Goal: Task Accomplishment & Management: Complete application form

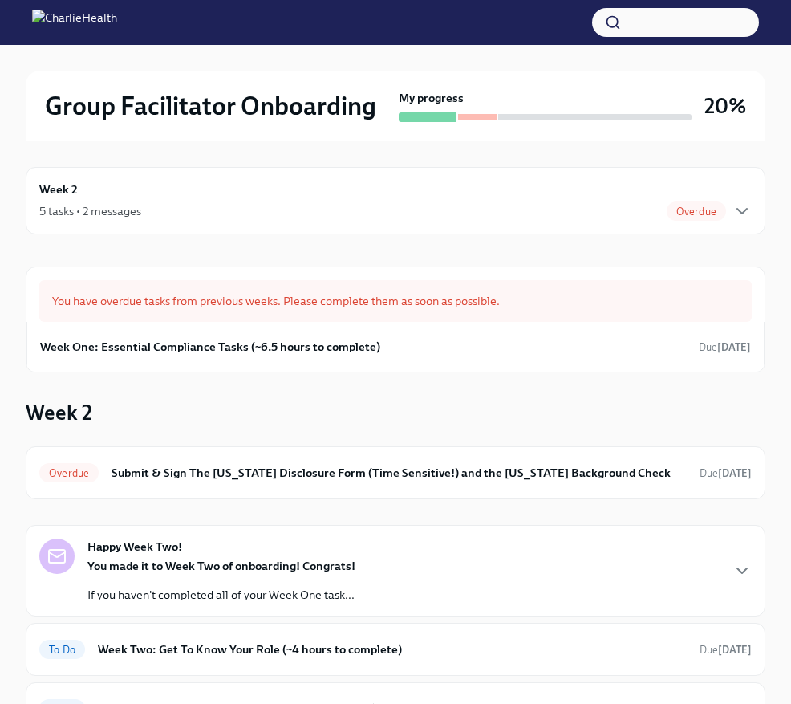
click at [481, 226] on div "Week 2 5 tasks • 2 messages Overdue" at bounding box center [396, 200] width 740 height 67
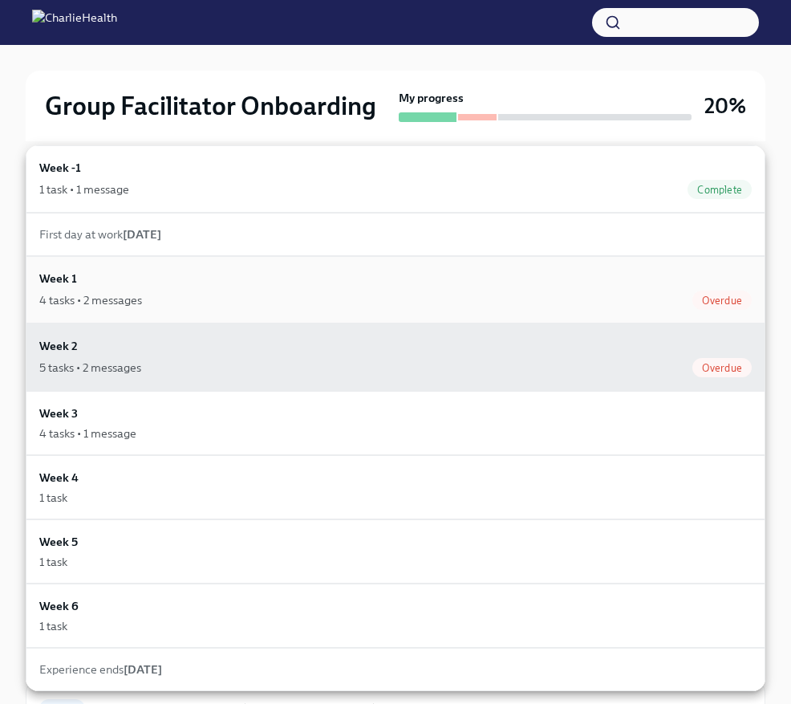
click at [476, 296] on div "4 tasks • 2 messages Overdue" at bounding box center [395, 299] width 712 height 19
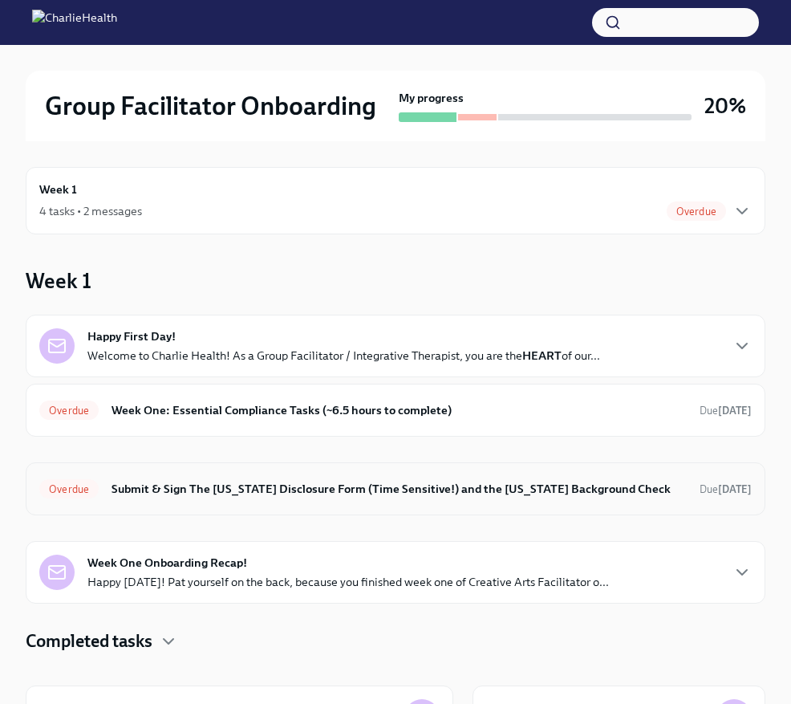
click at [459, 489] on h6 "Submit & Sign The [US_STATE] Disclosure Form (Time Sensitive!) and the [US_STAT…" at bounding box center [399, 489] width 575 height 18
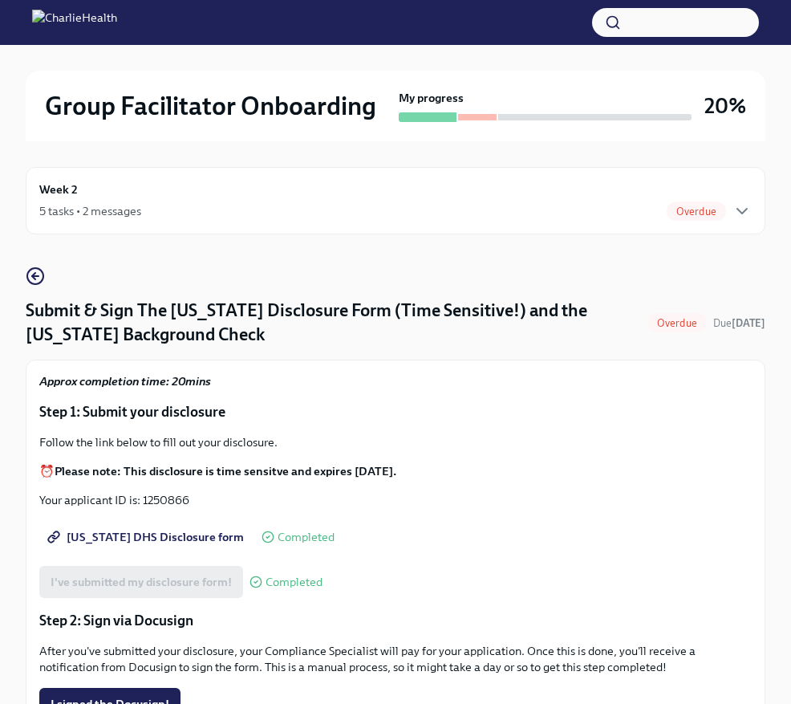
click at [464, 205] on div "5 tasks • 2 messages Overdue" at bounding box center [395, 210] width 712 height 19
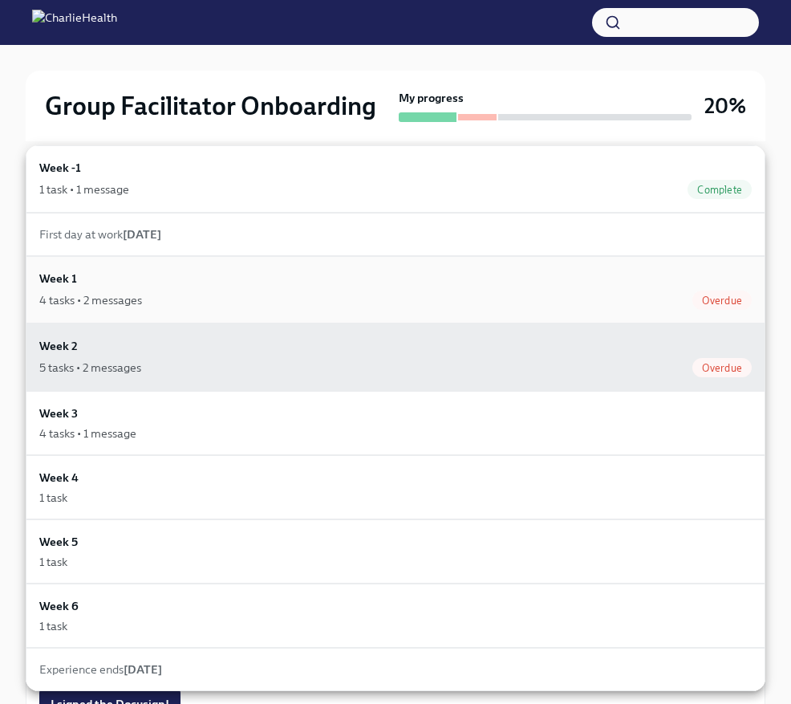
click at [475, 289] on div "Week 1 4 tasks • 2 messages Overdue" at bounding box center [395, 290] width 712 height 40
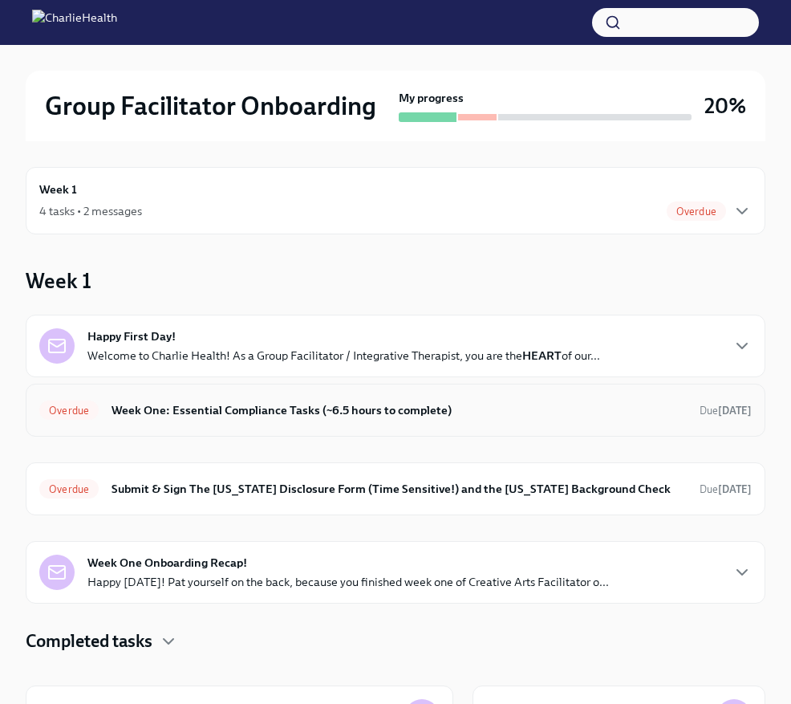
click at [432, 403] on h6 "Week One: Essential Compliance Tasks (~6.5 hours to complete)" at bounding box center [399, 410] width 575 height 18
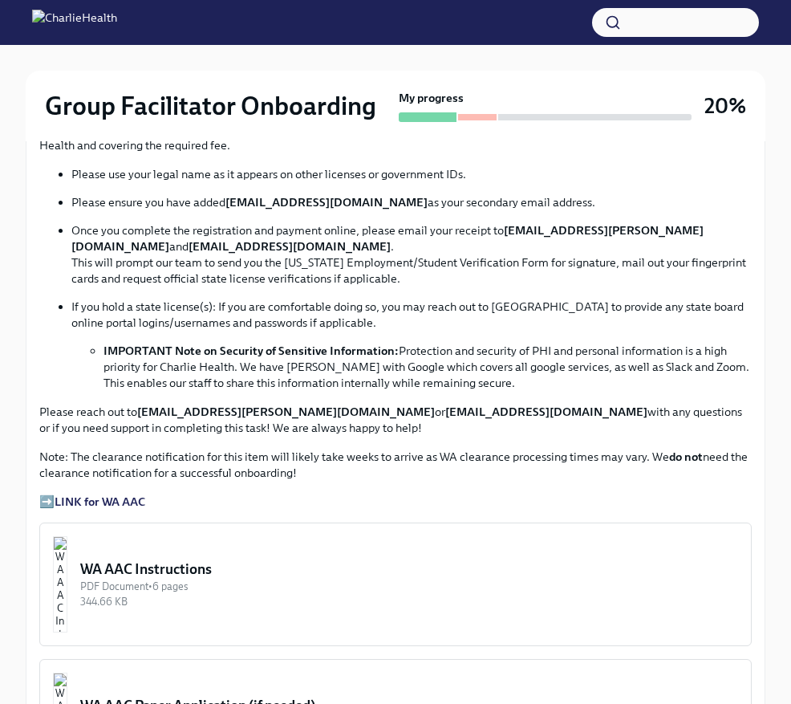
scroll to position [1020, 0]
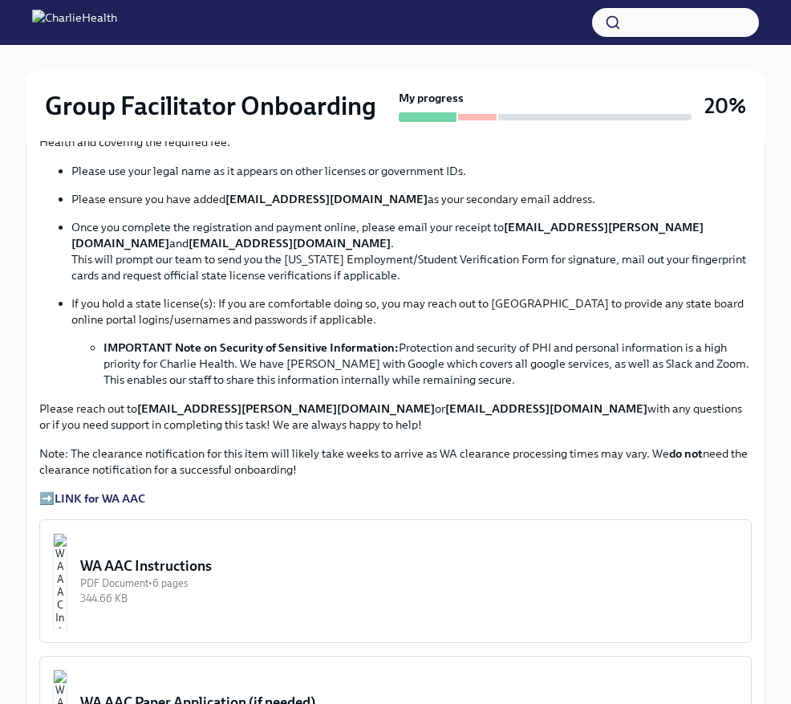
click at [64, 491] on strong "LINK for WA AAC" at bounding box center [100, 498] width 91 height 14
